Goal: Transaction & Acquisition: Purchase product/service

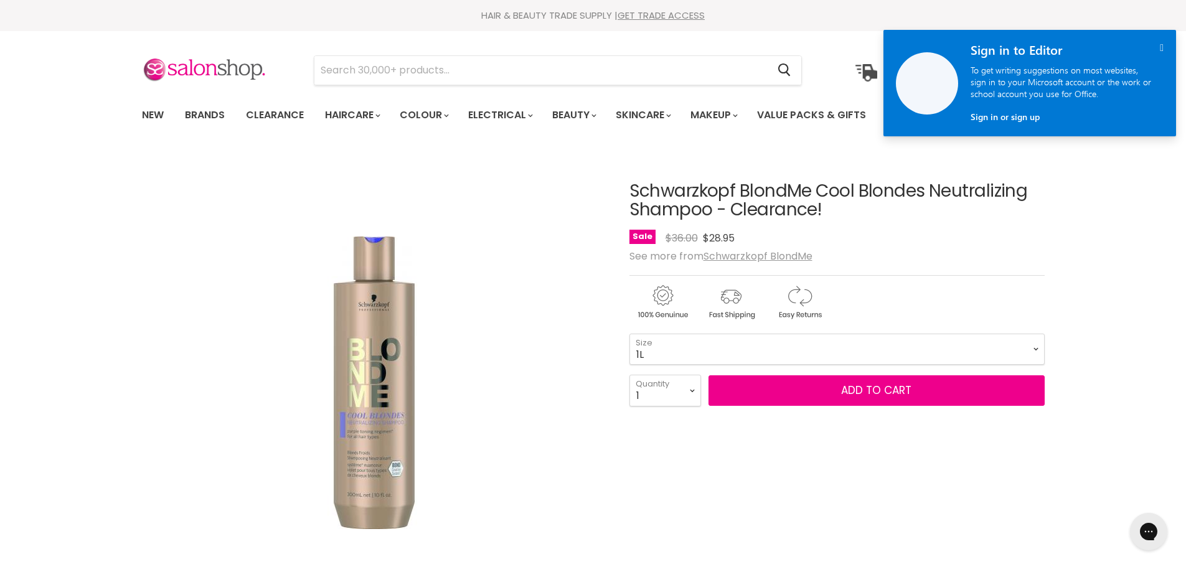
click at [629, 334] on select "300ml 1L" at bounding box center [836, 349] width 415 height 31
select select "1L"
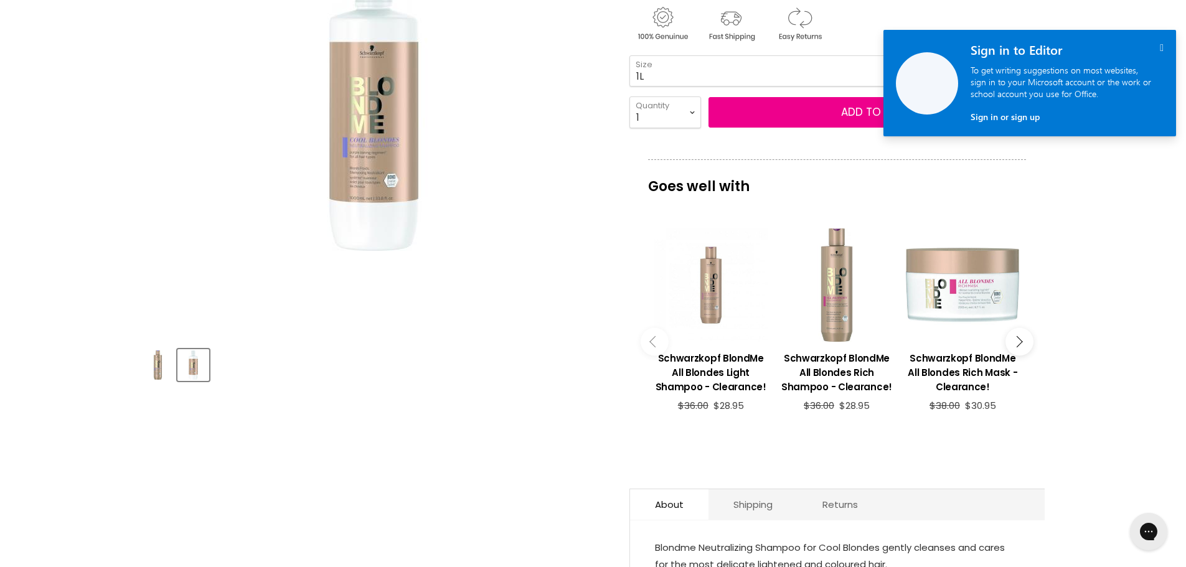
scroll to position [311, 0]
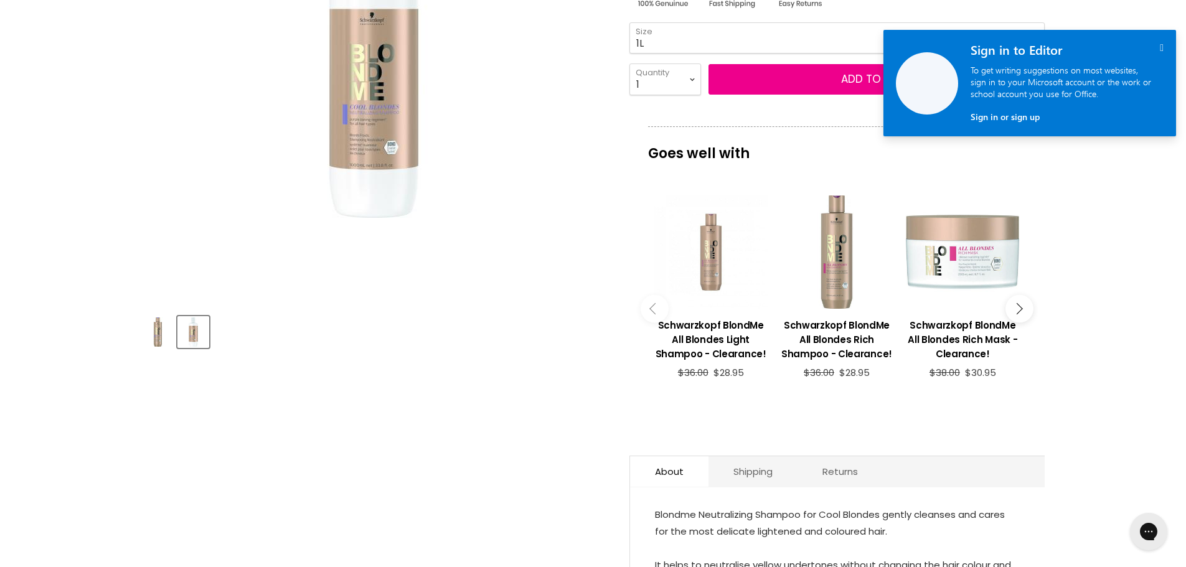
click at [1021, 310] on button "Main content" at bounding box center [1019, 309] width 28 height 28
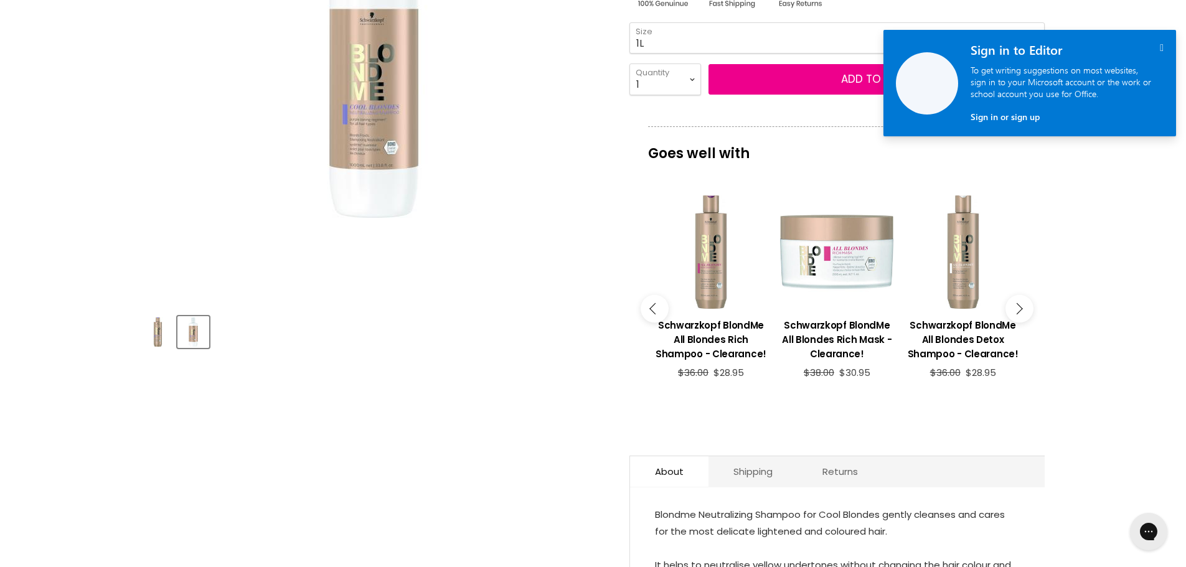
click at [1021, 310] on button "Main content" at bounding box center [1019, 309] width 28 height 28
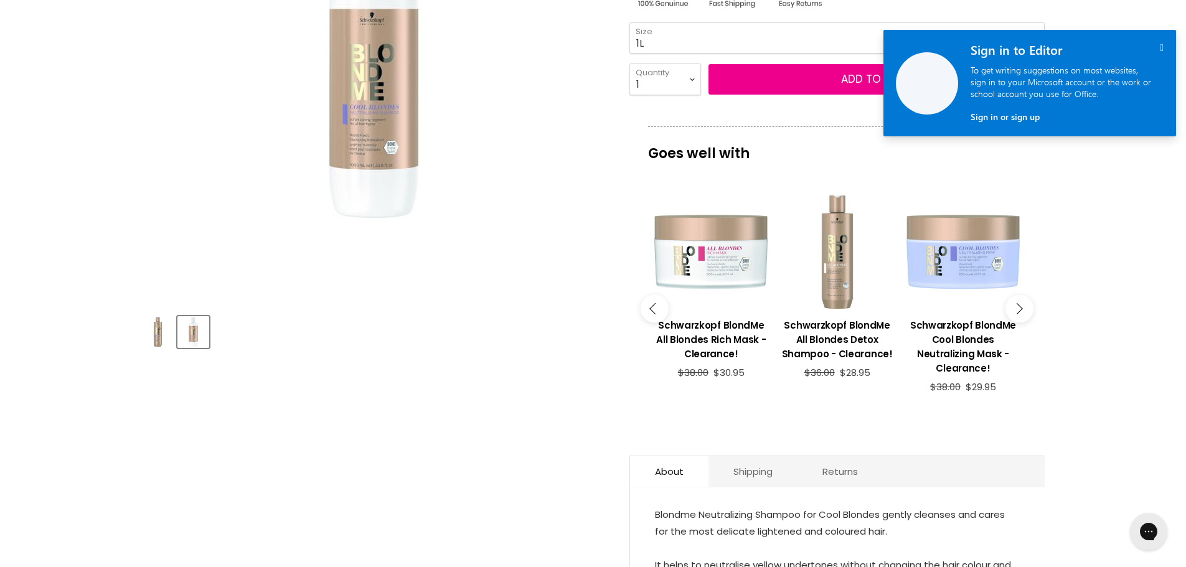
click at [1021, 310] on button "Main content" at bounding box center [1019, 309] width 28 height 28
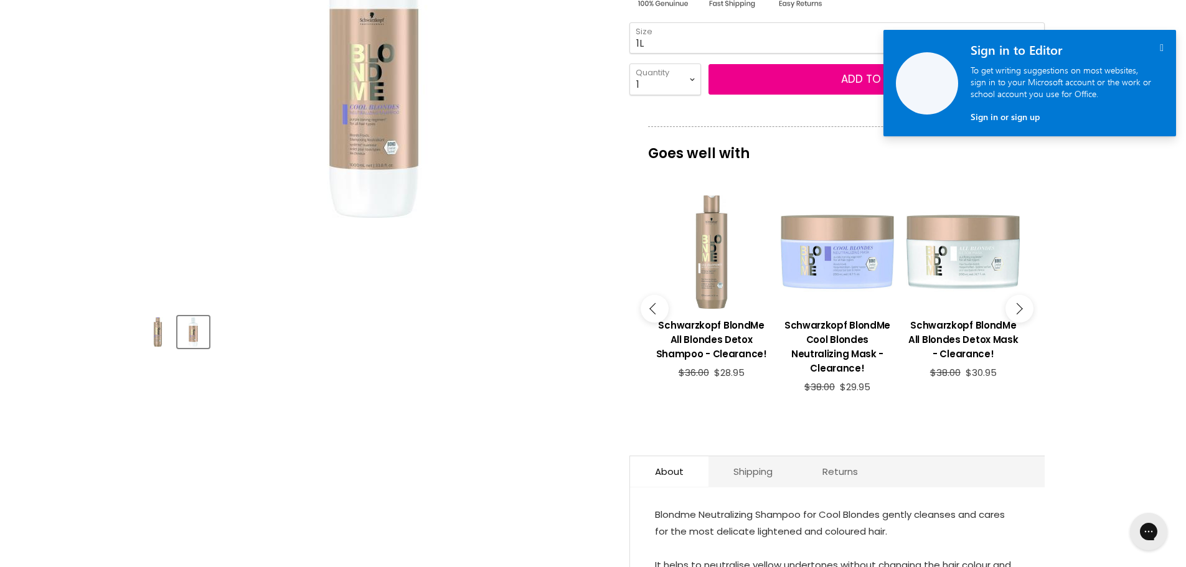
click at [1021, 310] on button "Main content" at bounding box center [1019, 309] width 28 height 28
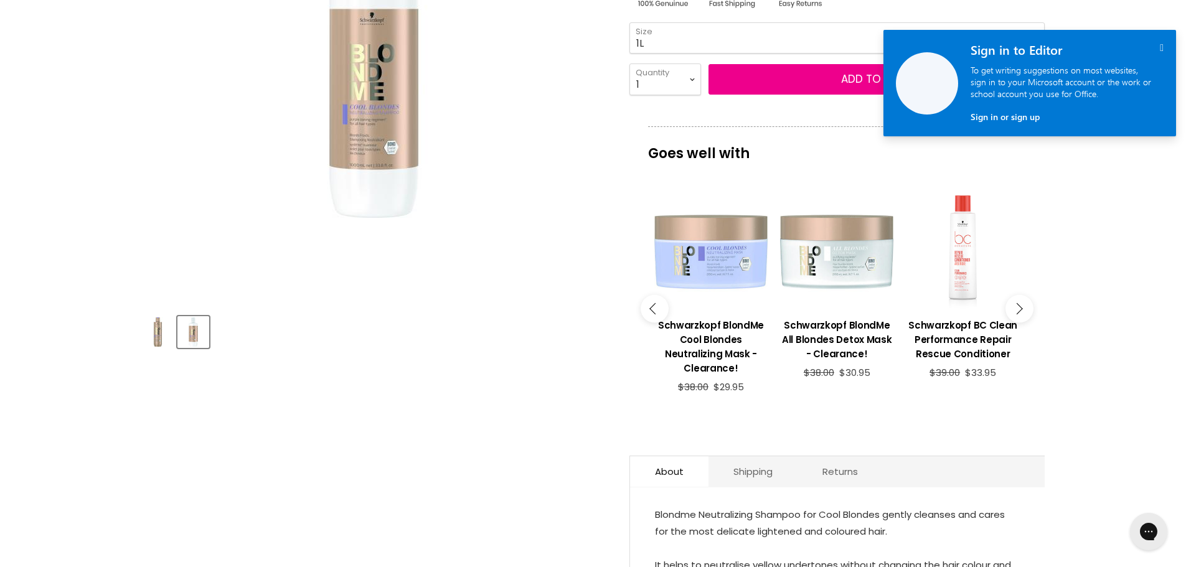
click at [1021, 310] on button "Main content" at bounding box center [1019, 309] width 28 height 28
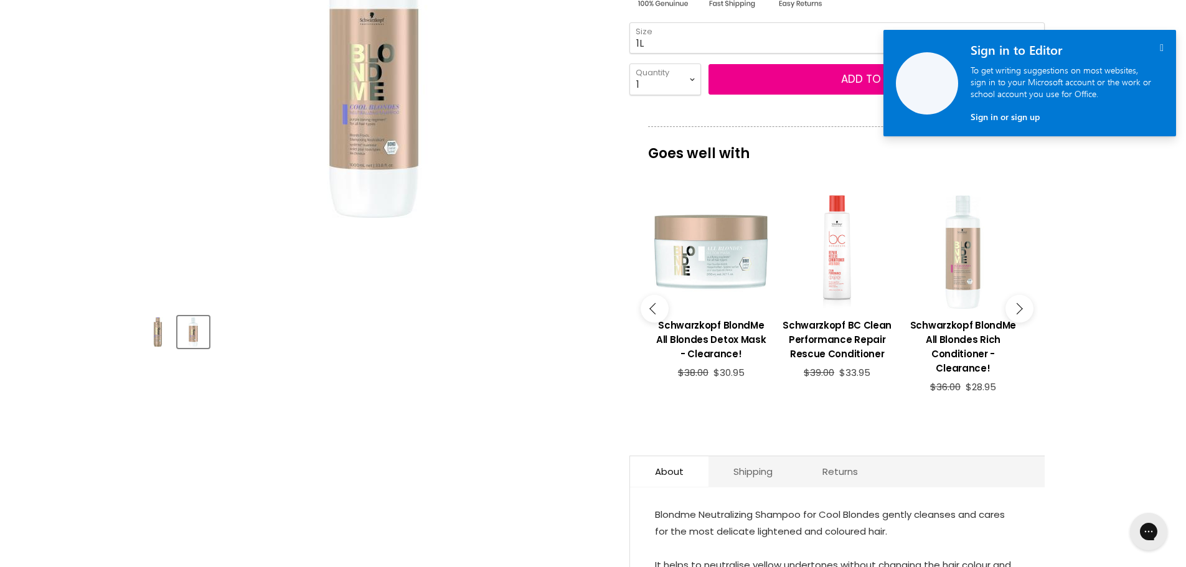
click at [968, 278] on div "Main content" at bounding box center [962, 251] width 113 height 113
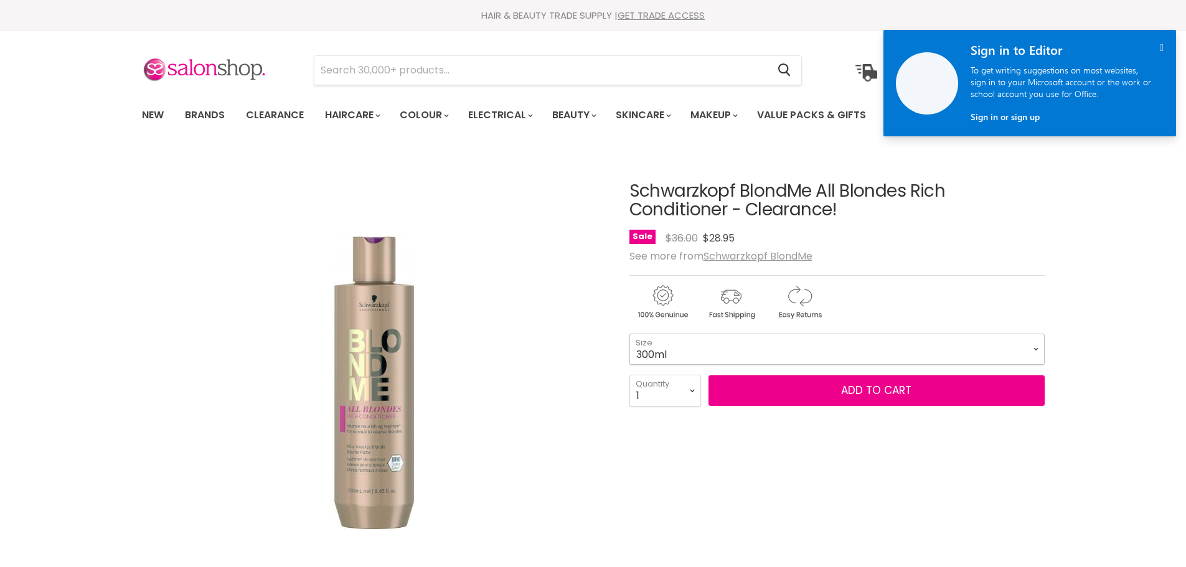
drag, startPoint x: 0, startPoint y: 0, endPoint x: 684, endPoint y: 346, distance: 766.5
click at [684, 346] on select "300ml 1L" at bounding box center [836, 349] width 415 height 31
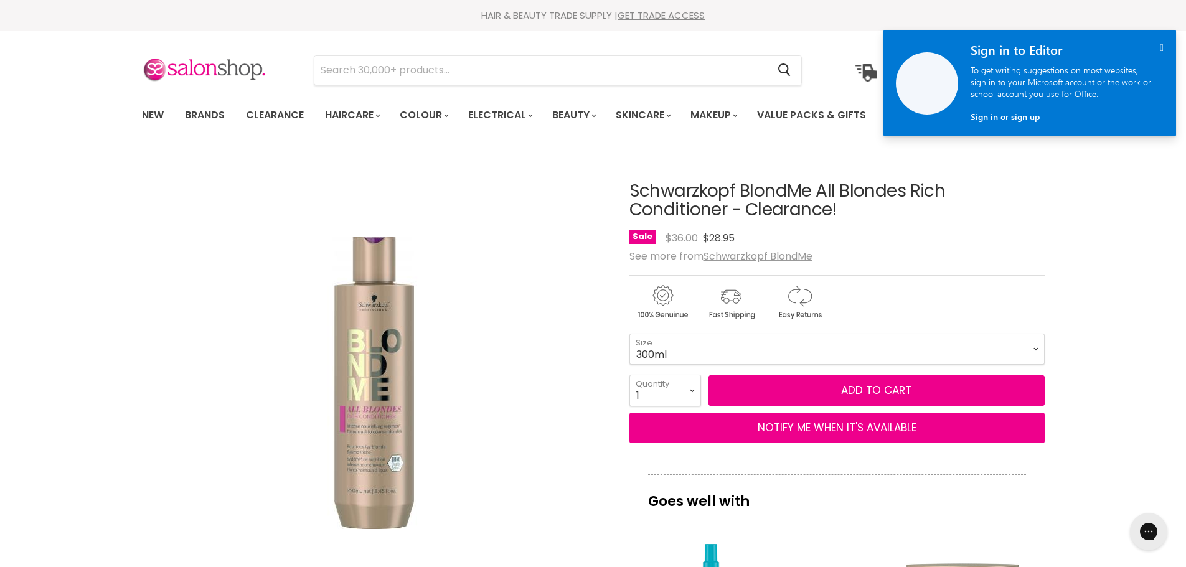
click at [574, 369] on div "Click or scroll to zoom Tap or pinch to zoom" at bounding box center [374, 383] width 465 height 465
click at [708, 345] on select "300ml 1L" at bounding box center [836, 349] width 415 height 31
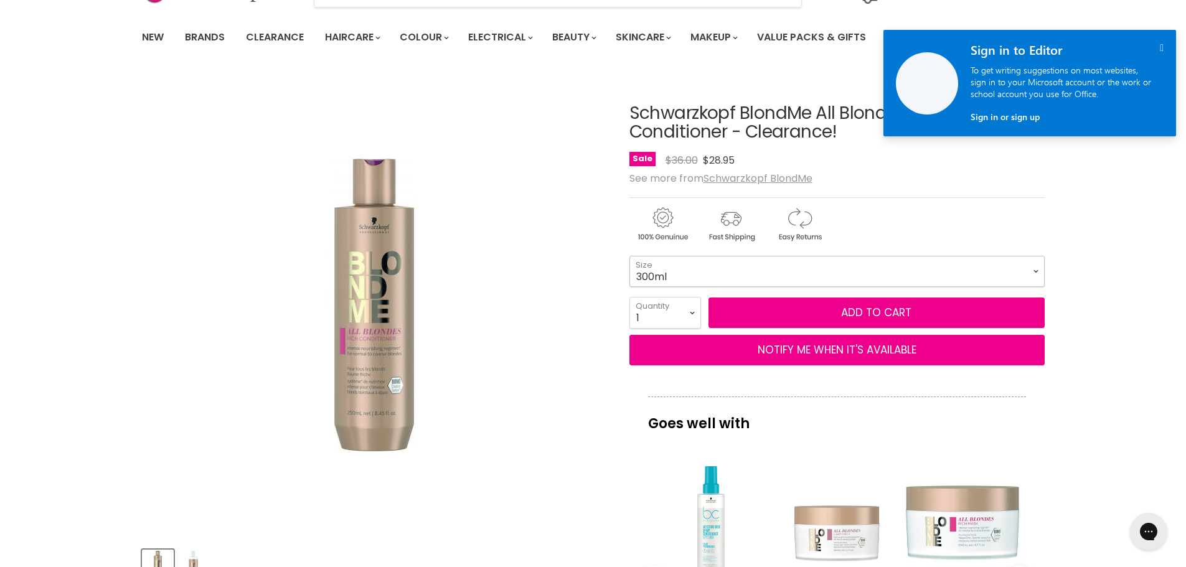
scroll to position [187, 0]
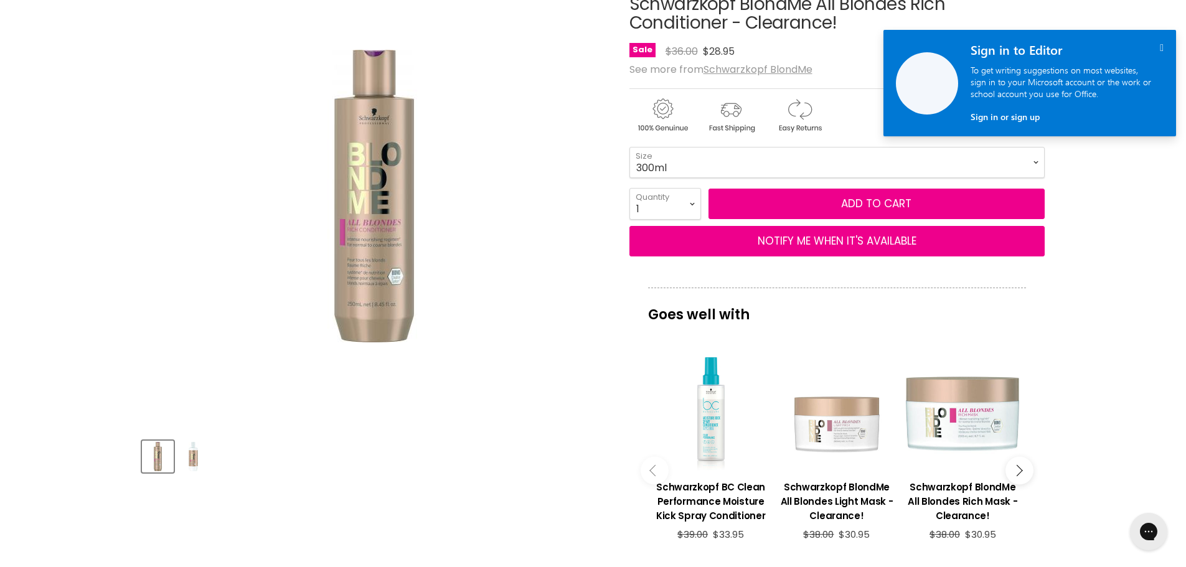
click at [1021, 472] on button "Main content" at bounding box center [1019, 470] width 28 height 28
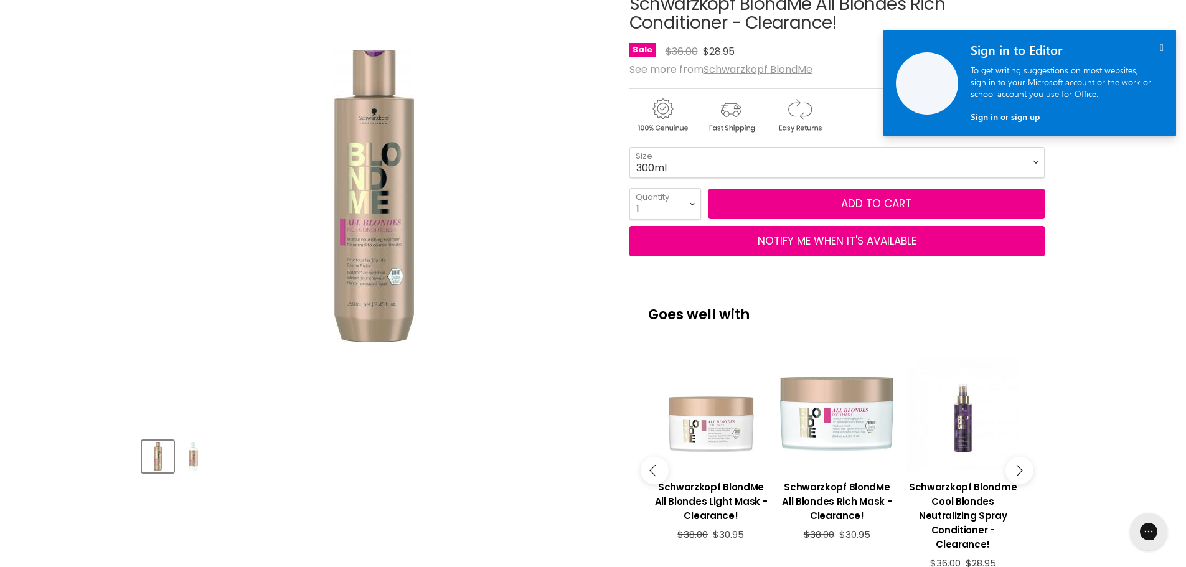
click at [1021, 472] on button "Main content" at bounding box center [1019, 470] width 28 height 28
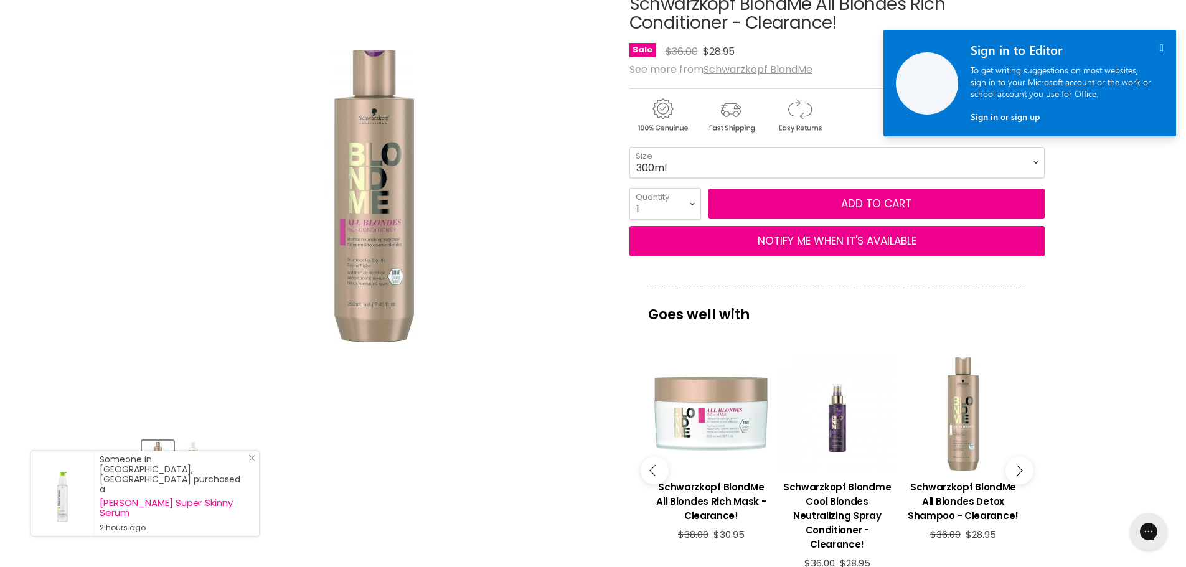
click at [1021, 472] on button "Main content" at bounding box center [1019, 470] width 28 height 28
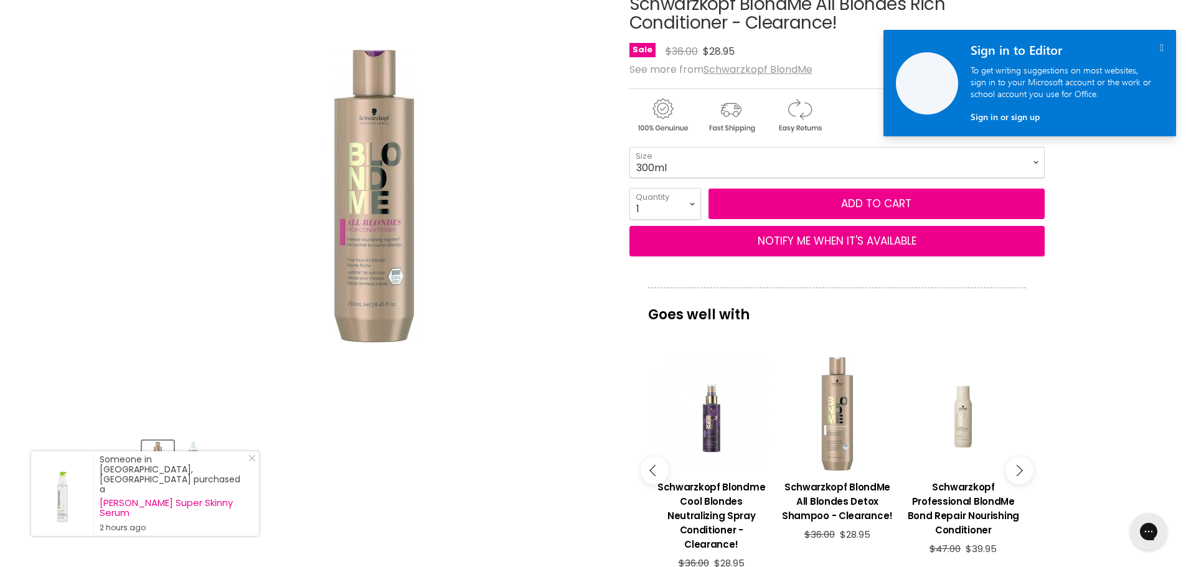
click at [1021, 472] on button "Main content" at bounding box center [1019, 470] width 28 height 28
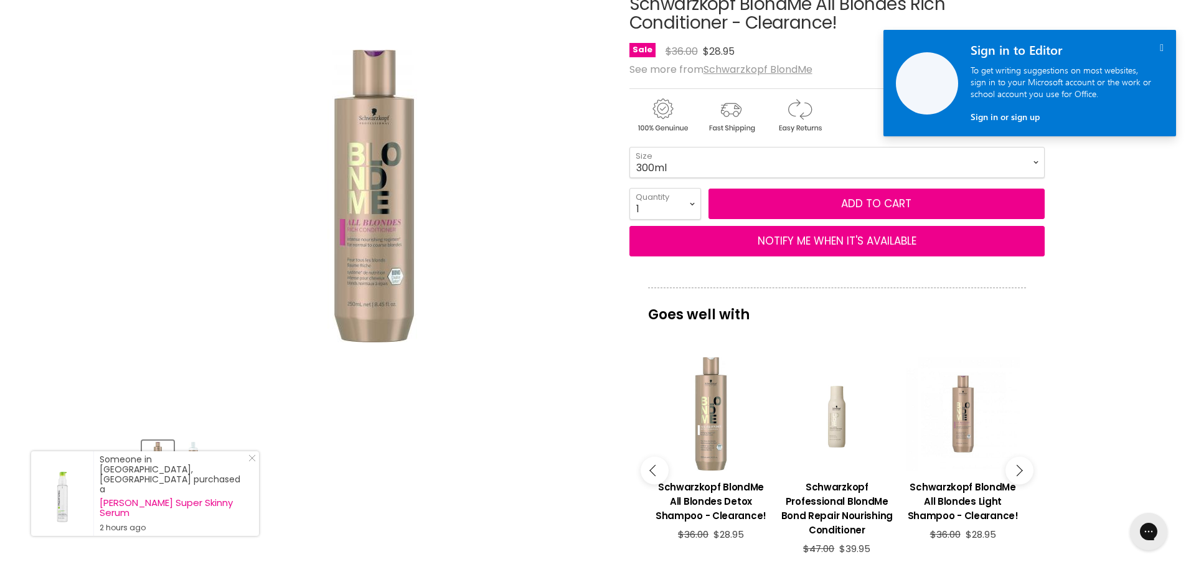
click at [1021, 472] on button "Main content" at bounding box center [1019, 470] width 28 height 28
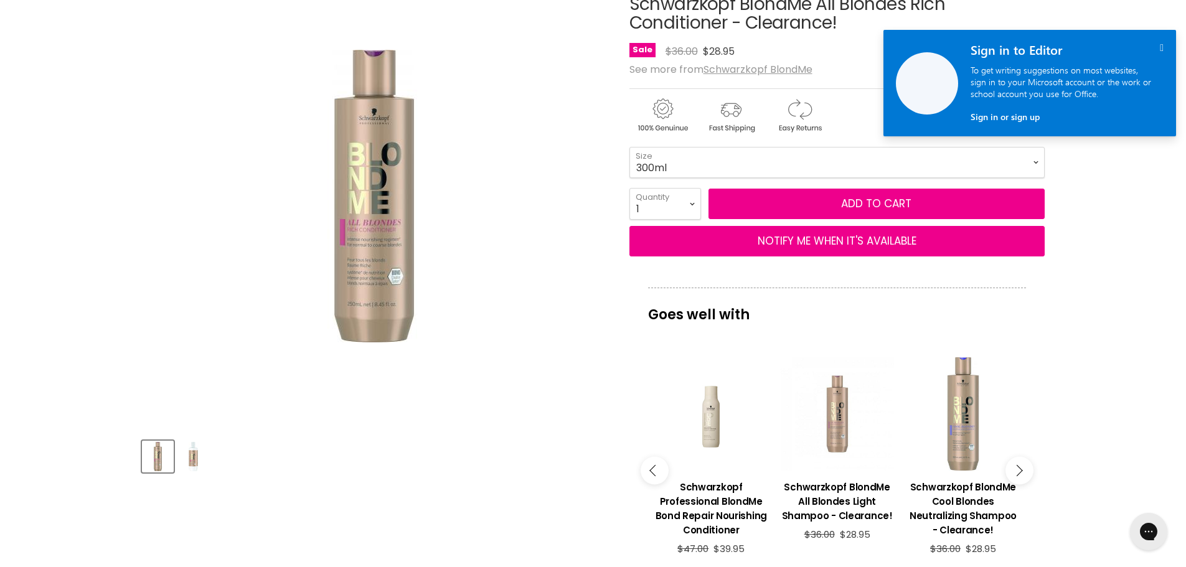
click at [1021, 472] on button "Main content" at bounding box center [1019, 470] width 28 height 28
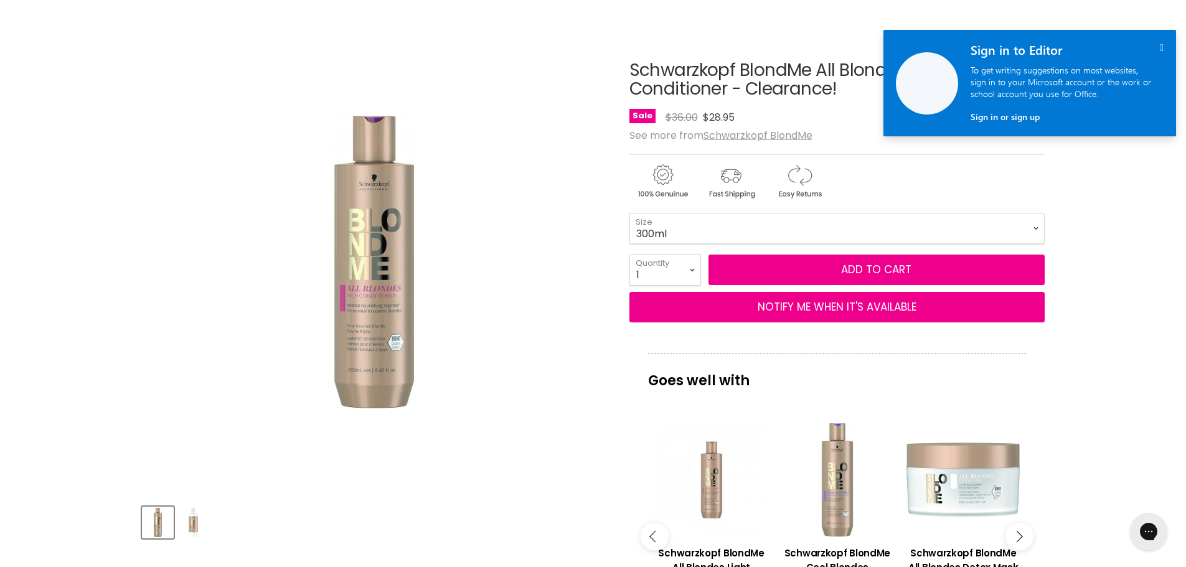
scroll to position [0, 0]
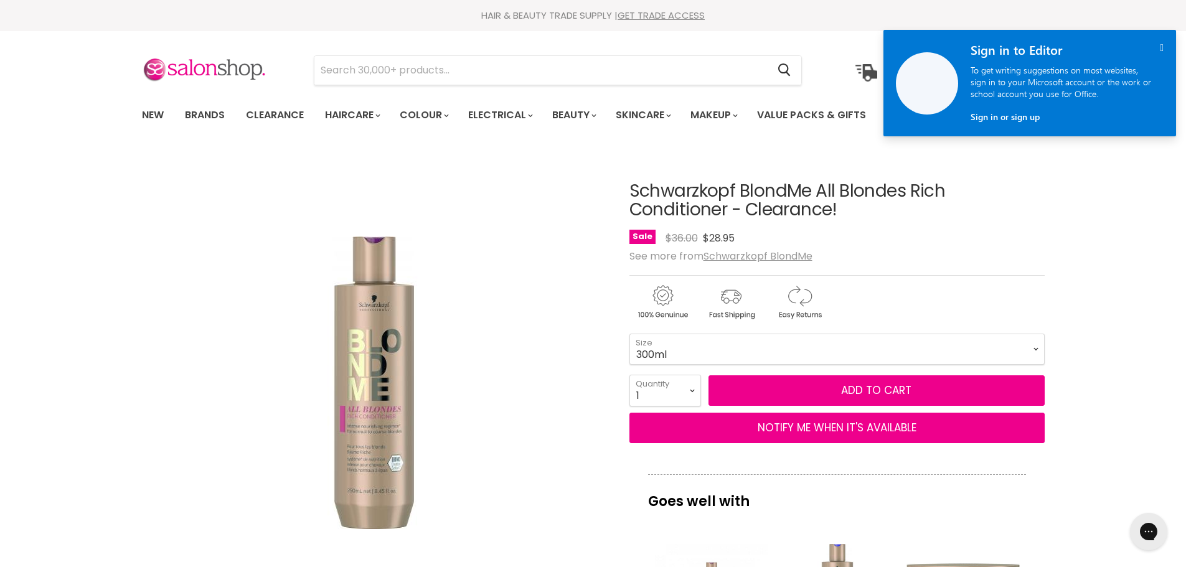
click at [1159, 46] on icon "" at bounding box center [1161, 47] width 4 height 11
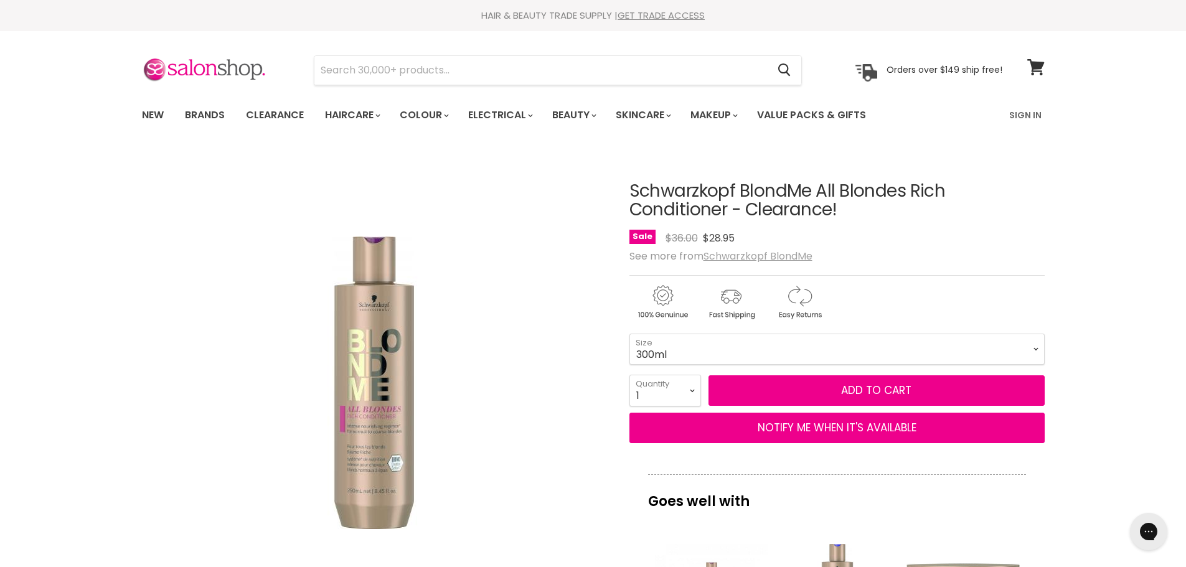
click at [772, 256] on u "Schwarzkopf BlondMe" at bounding box center [757, 256] width 109 height 14
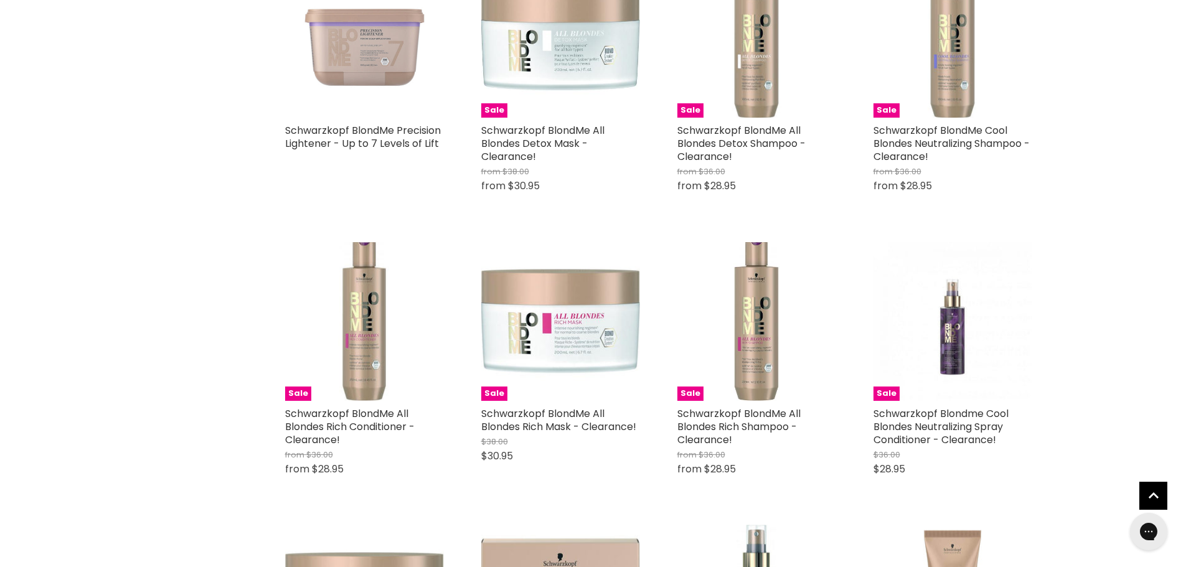
scroll to position [1369, 0]
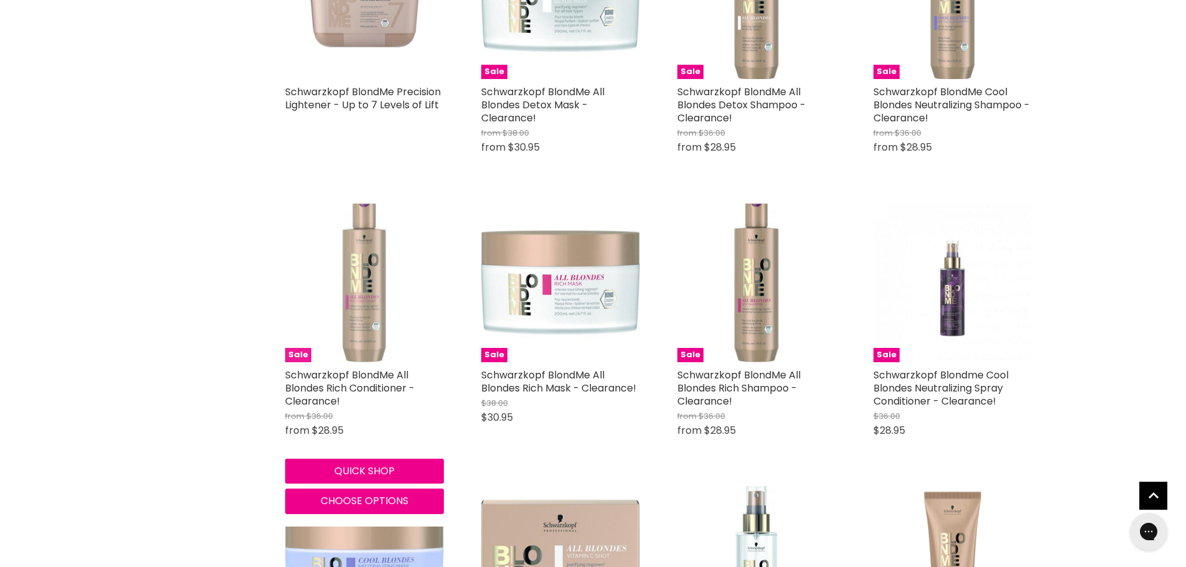
click at [384, 317] on img "Main content" at bounding box center [364, 283] width 159 height 159
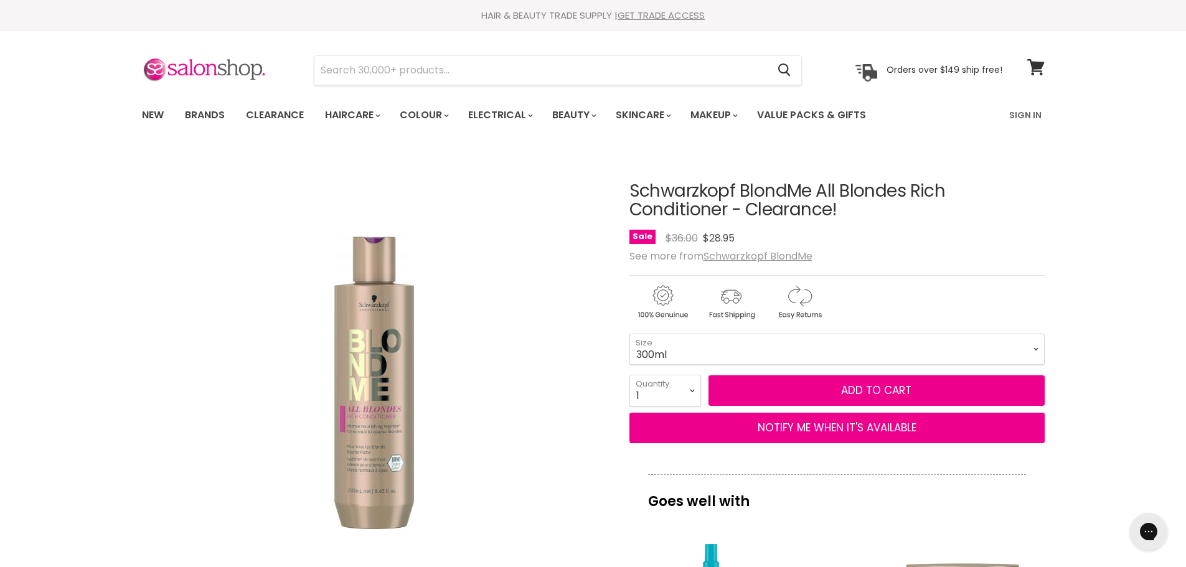
click at [754, 349] on select "300ml 1L" at bounding box center [836, 349] width 415 height 31
click at [744, 342] on select "300ml 1L" at bounding box center [836, 349] width 415 height 31
click at [286, 119] on link "Clearance" at bounding box center [275, 115] width 77 height 26
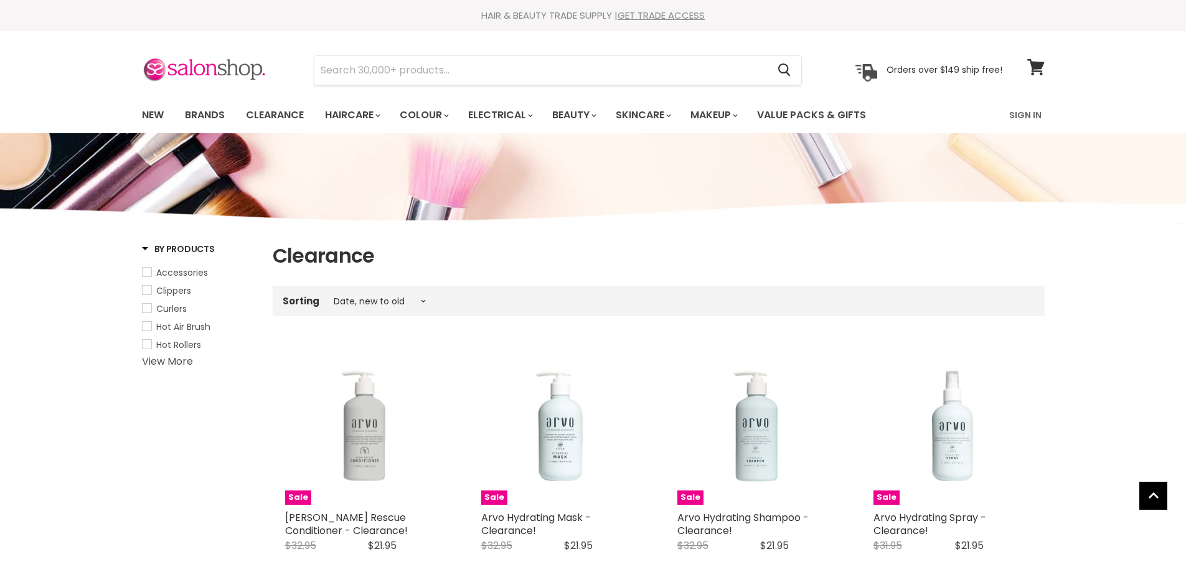
select select "created-descending"
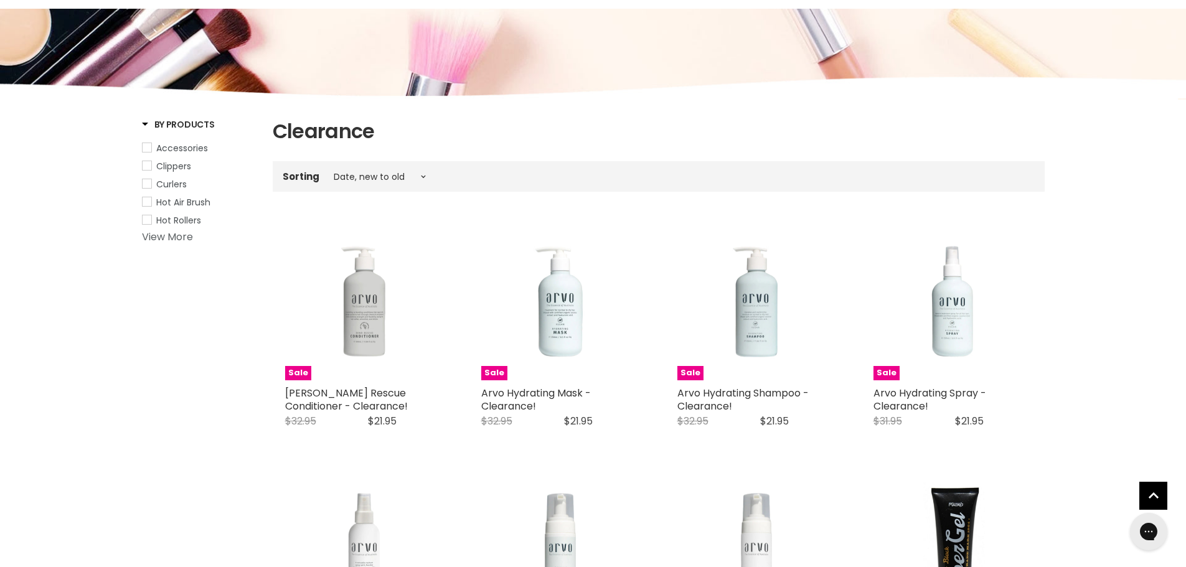
click at [189, 236] on link "View More" at bounding box center [167, 237] width 51 height 14
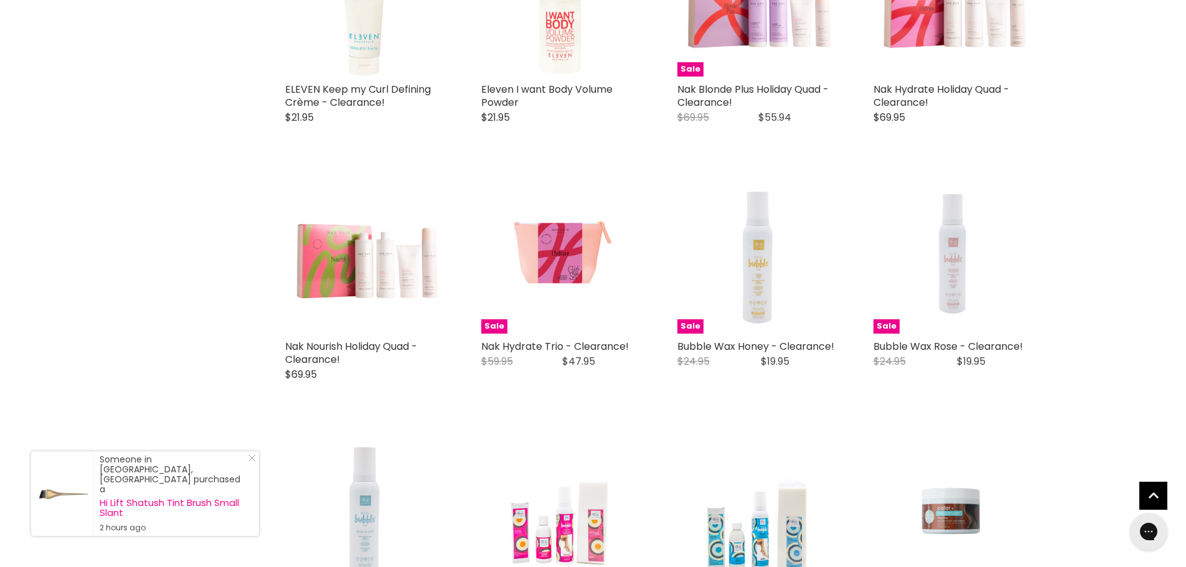
scroll to position [1992, 0]
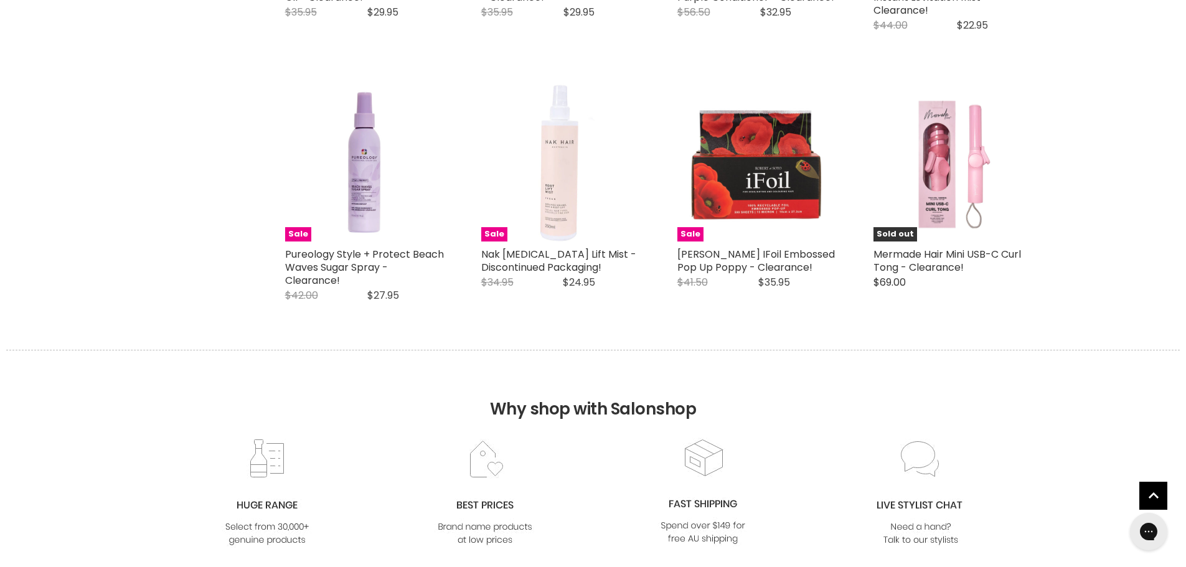
scroll to position [3174, 0]
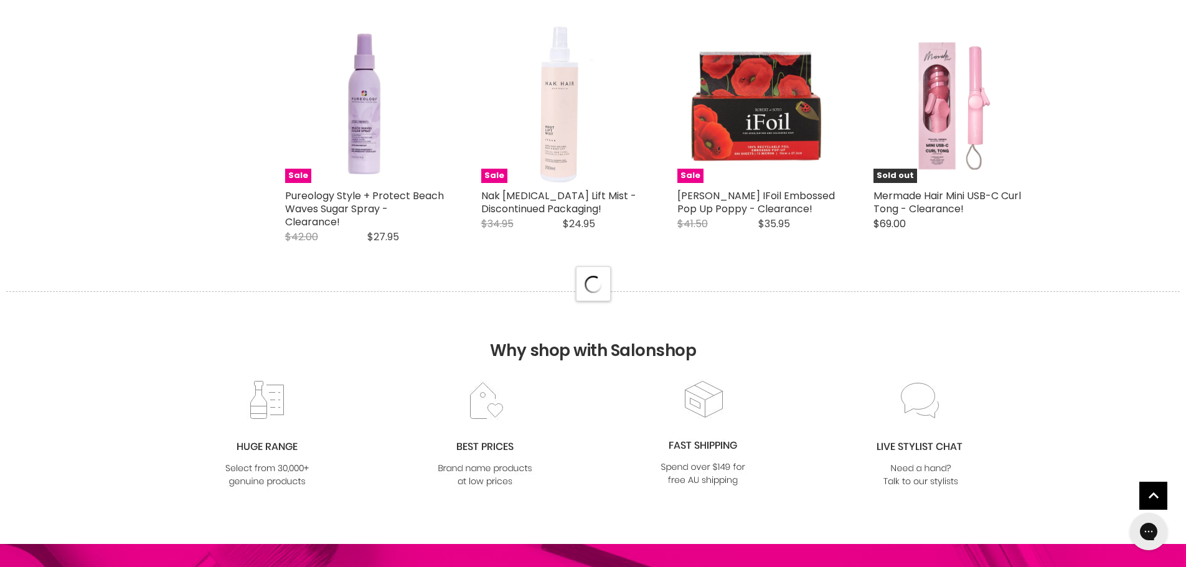
select select "created-descending"
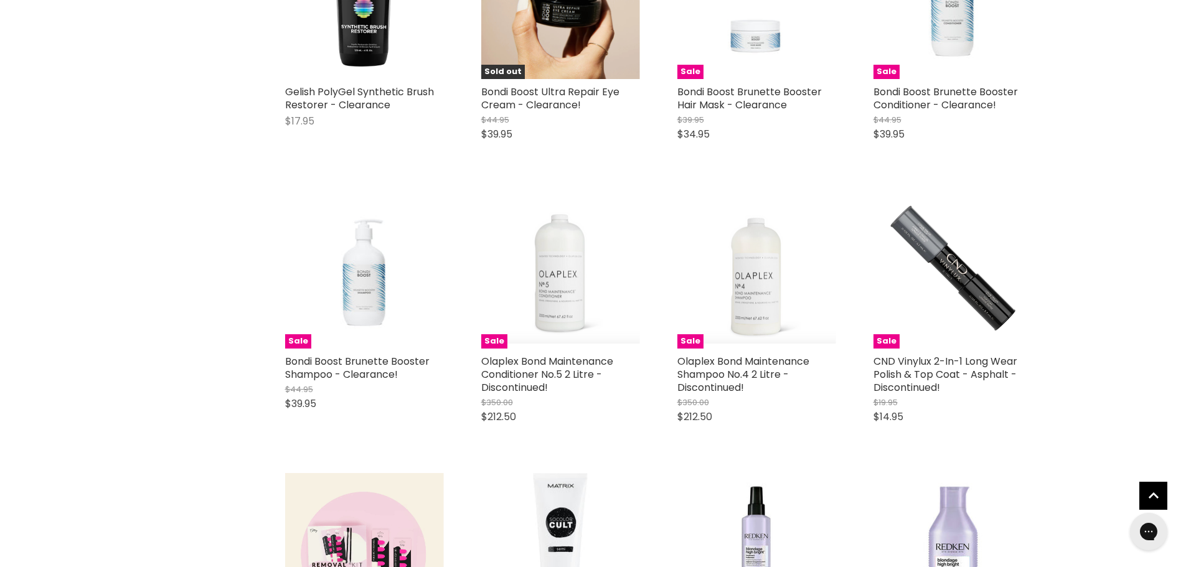
scroll to position [5539, 0]
